Goal: Information Seeking & Learning: Learn about a topic

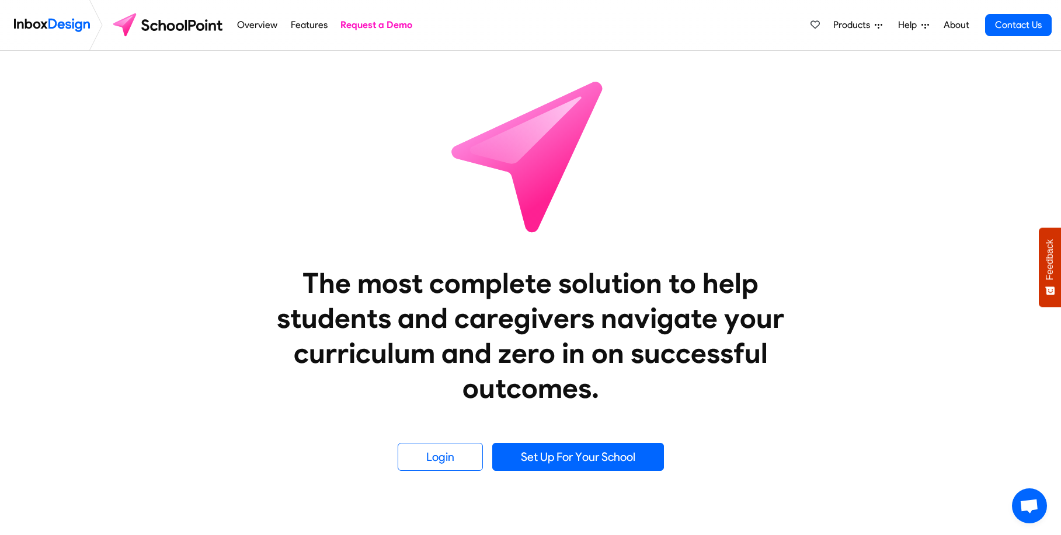
click at [260, 30] on link "Overview" at bounding box center [257, 24] width 47 height 23
click at [304, 23] on link "Features" at bounding box center [308, 24] width 43 height 23
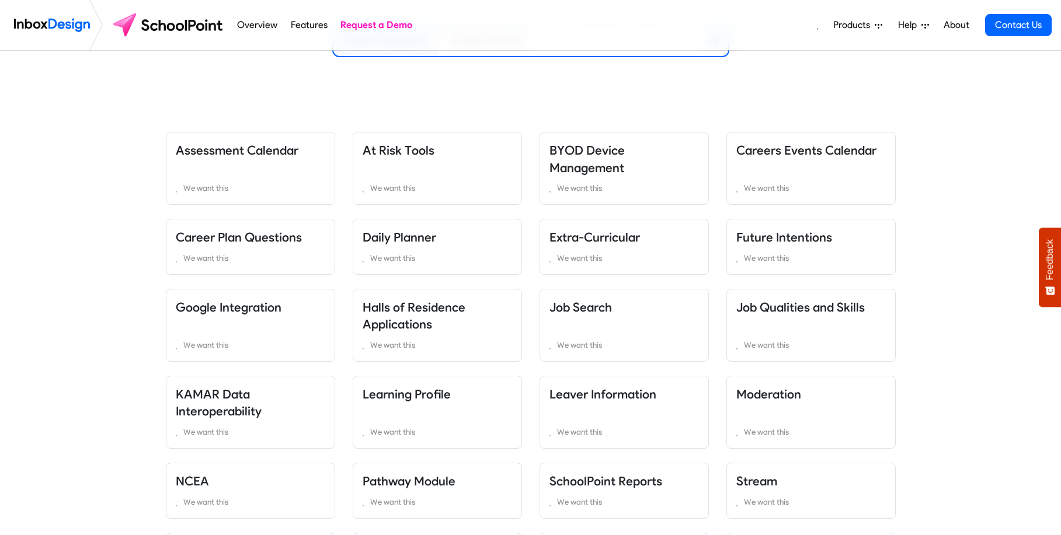
scroll to position [196, 0]
click at [552, 188] on icon at bounding box center [553, 187] width 9 height 9
click at [180, 194] on link "We want this" at bounding box center [250, 188] width 149 height 14
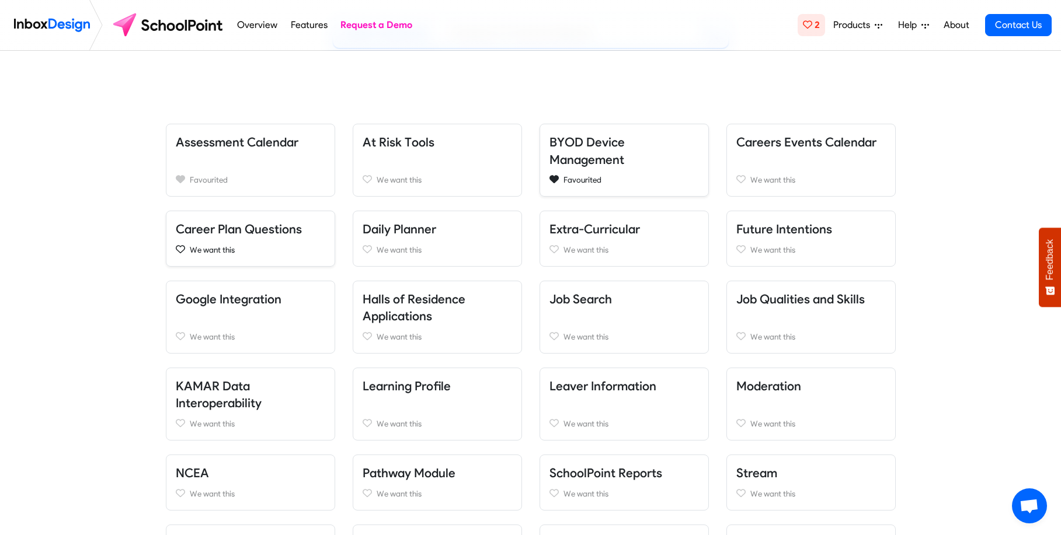
click at [182, 247] on icon at bounding box center [180, 249] width 9 height 9
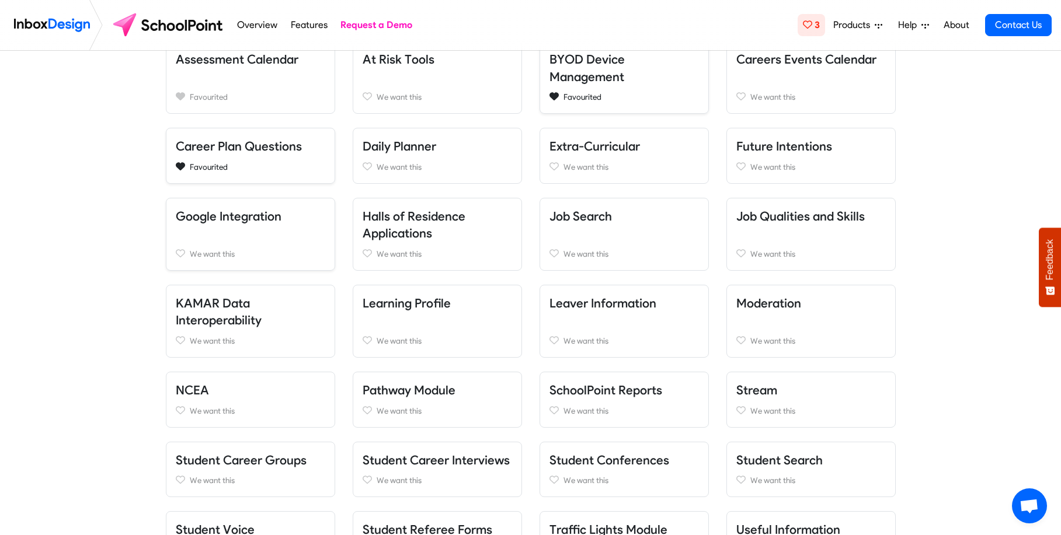
scroll to position [308, 0]
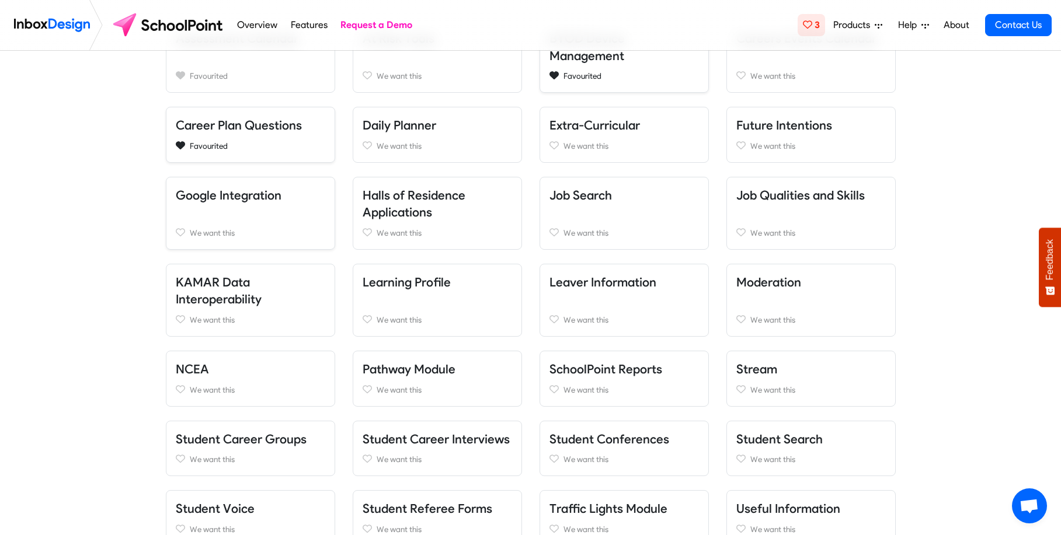
drag, startPoint x: 366, startPoint y: 232, endPoint x: 339, endPoint y: 239, distance: 28.3
click at [366, 232] on icon at bounding box center [367, 232] width 9 height 9
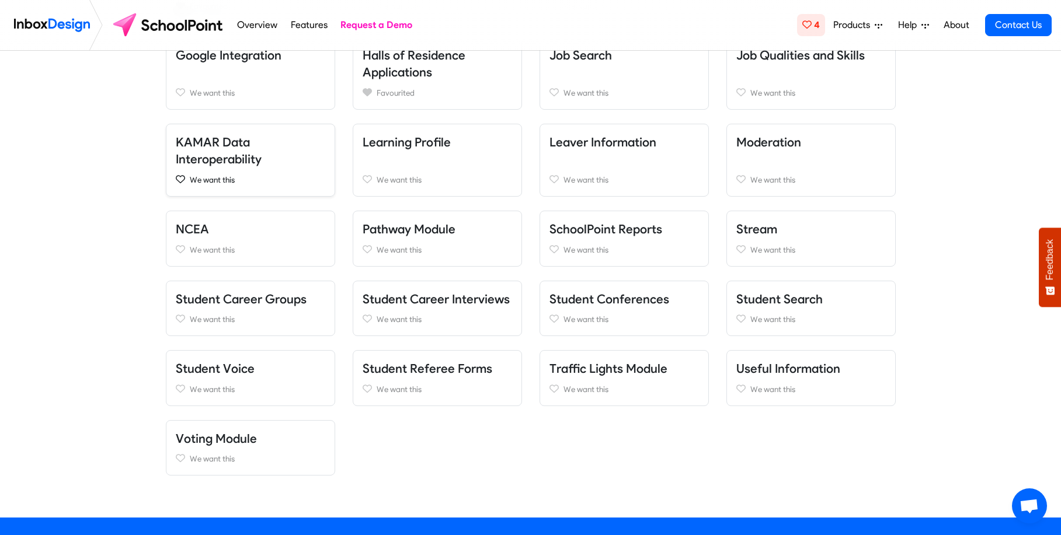
scroll to position [449, 0]
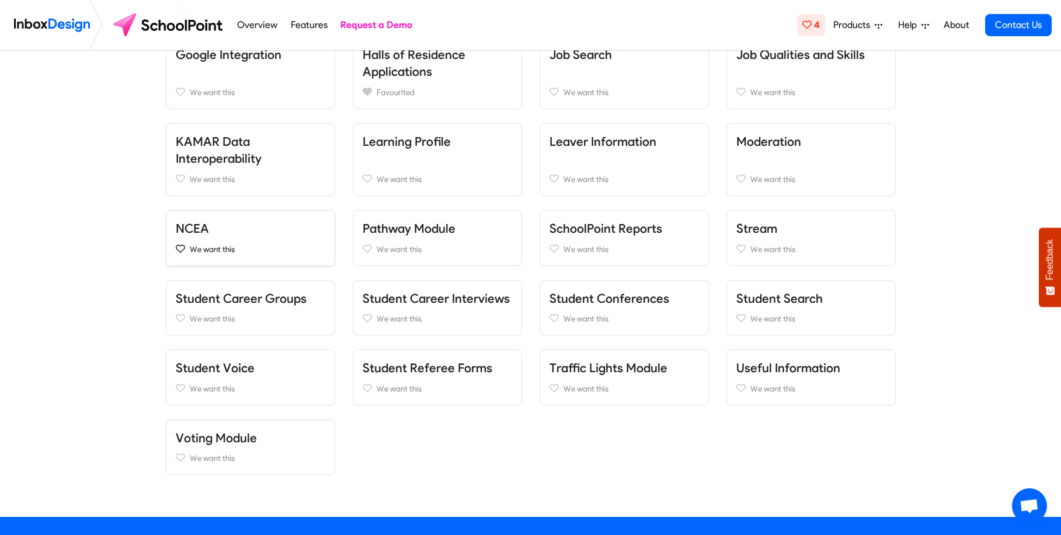
click at [186, 250] on link "We want this" at bounding box center [250, 249] width 149 height 14
click at [374, 249] on link "We want this" at bounding box center [437, 249] width 149 height 14
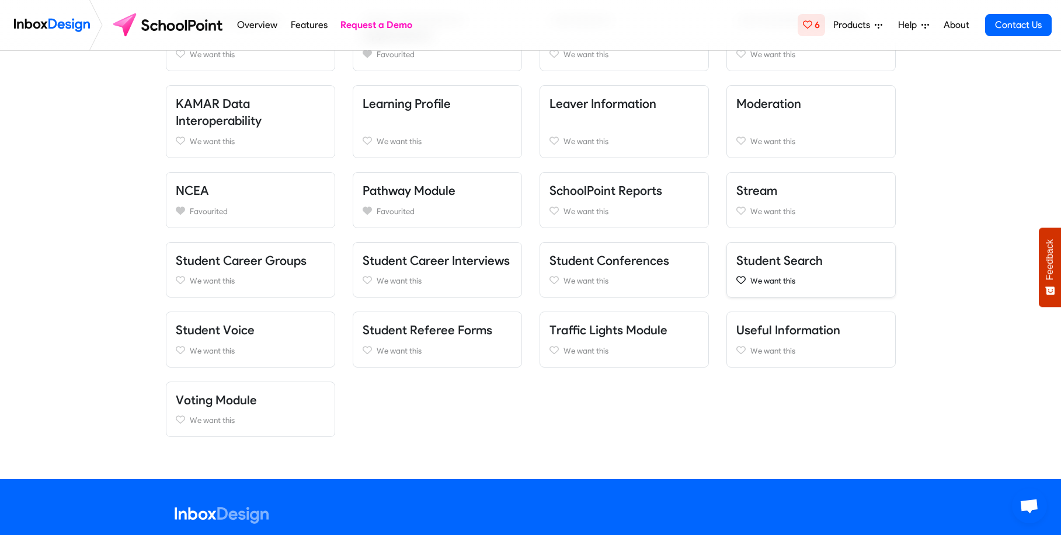
scroll to position [485, 0]
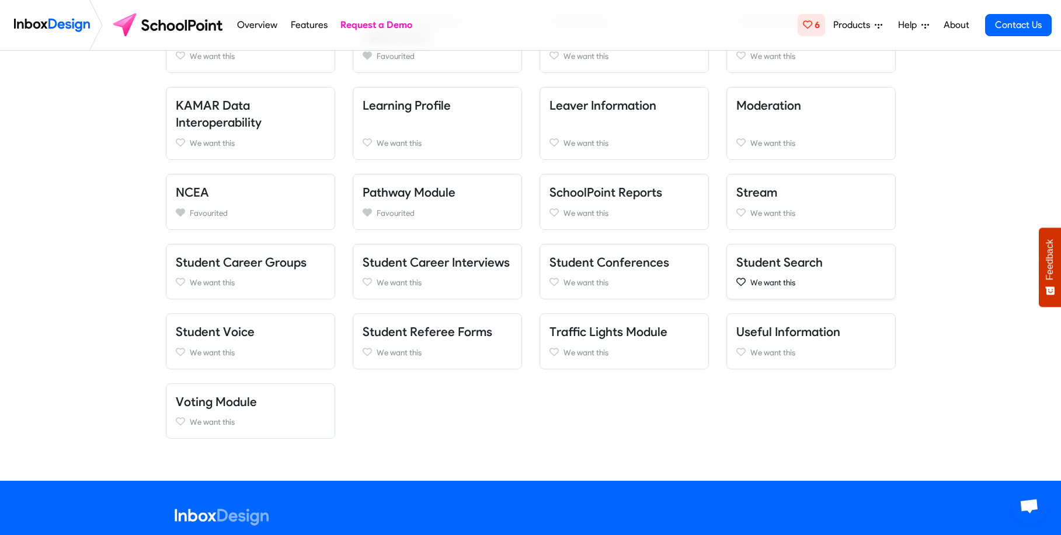
click at [744, 283] on icon at bounding box center [740, 281] width 9 height 9
click at [741, 354] on icon at bounding box center [740, 352] width 9 height 8
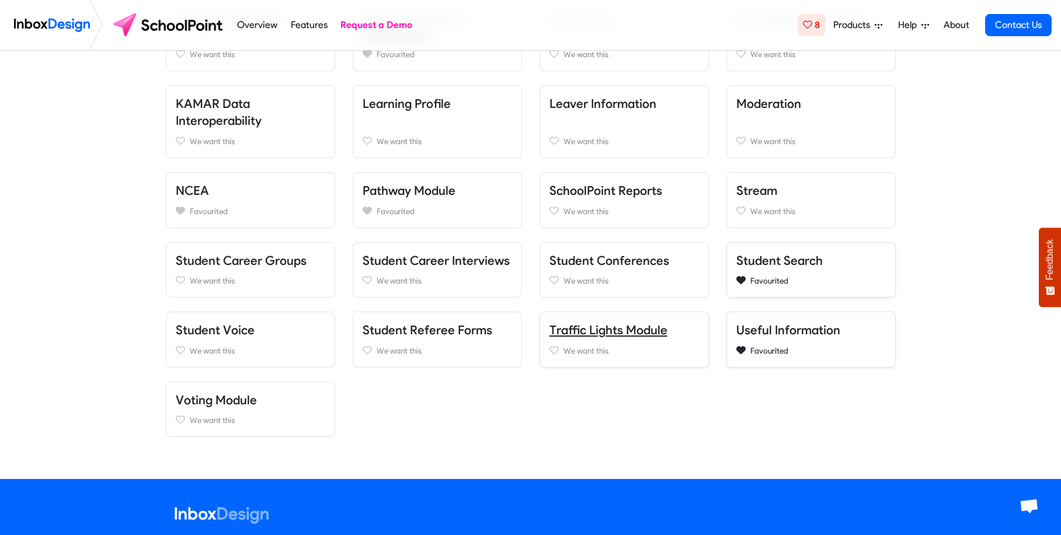
click at [633, 329] on link "Traffic Lights Module" at bounding box center [608, 330] width 118 height 15
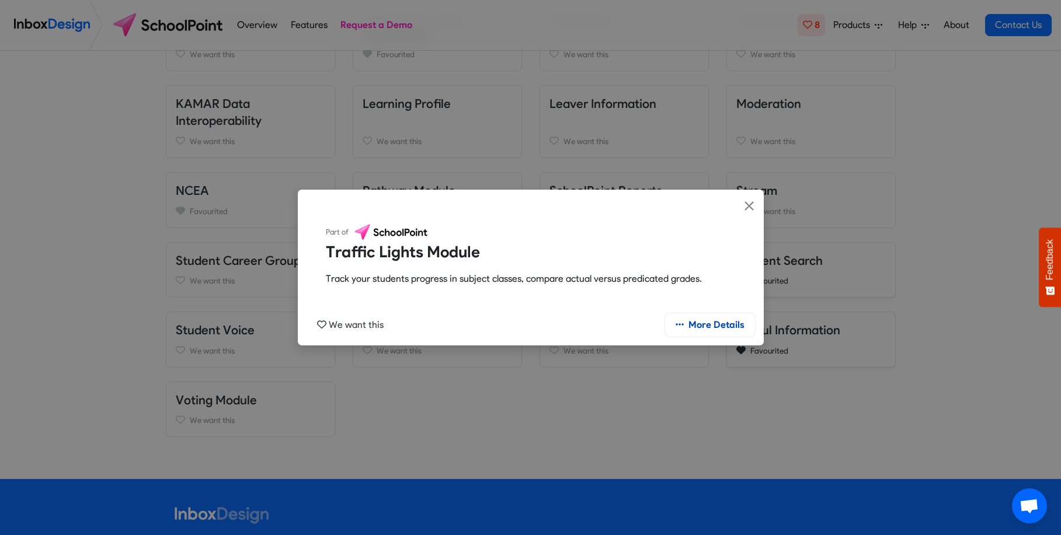
click at [727, 327] on link "More Details" at bounding box center [710, 325] width 89 height 22
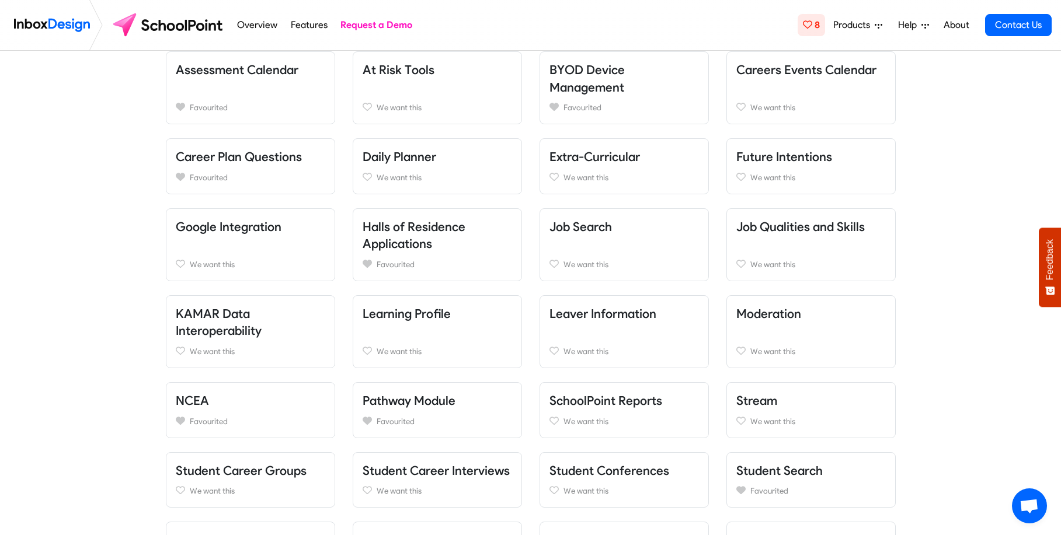
scroll to position [264, 0]
